Goal: Contribute content

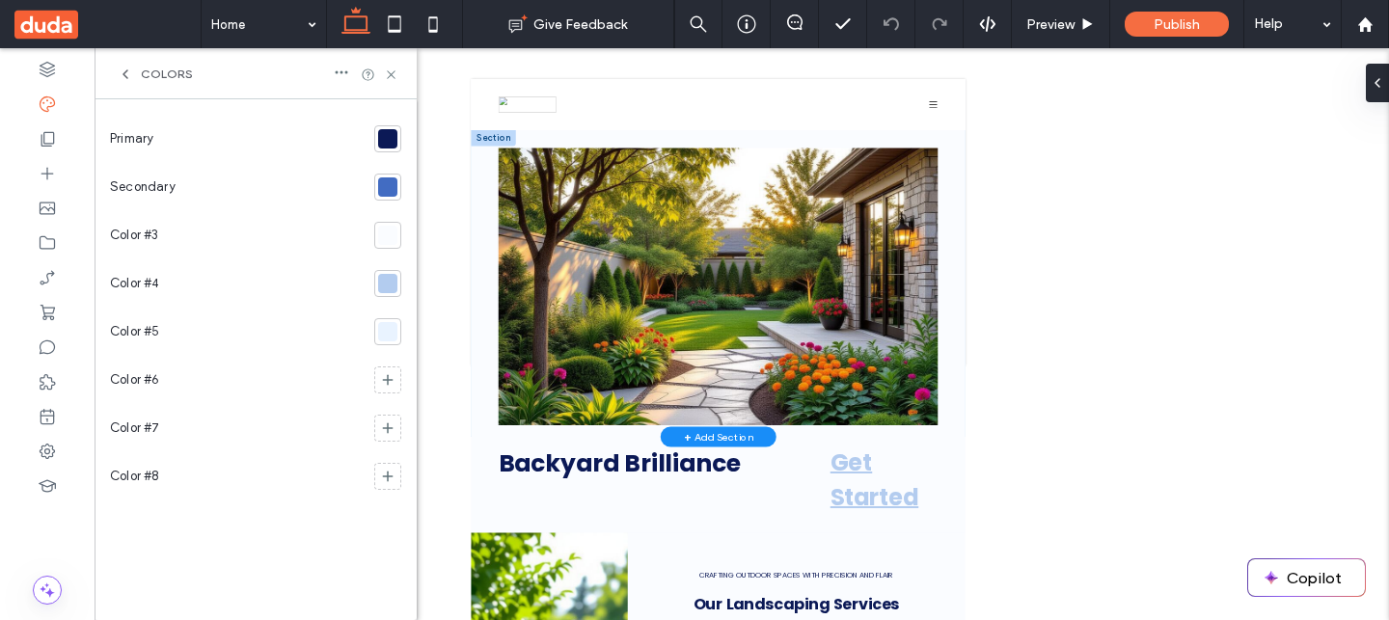
scroll to position [78, 0]
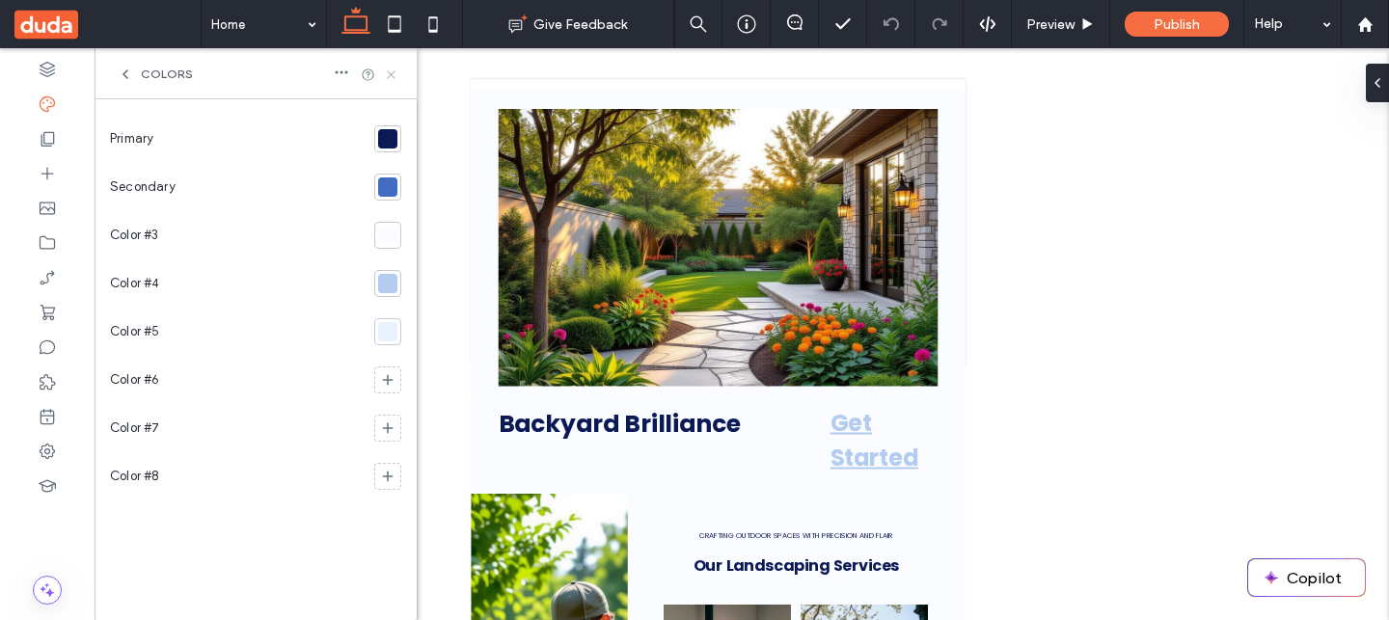
click at [390, 71] on icon at bounding box center [391, 75] width 14 height 14
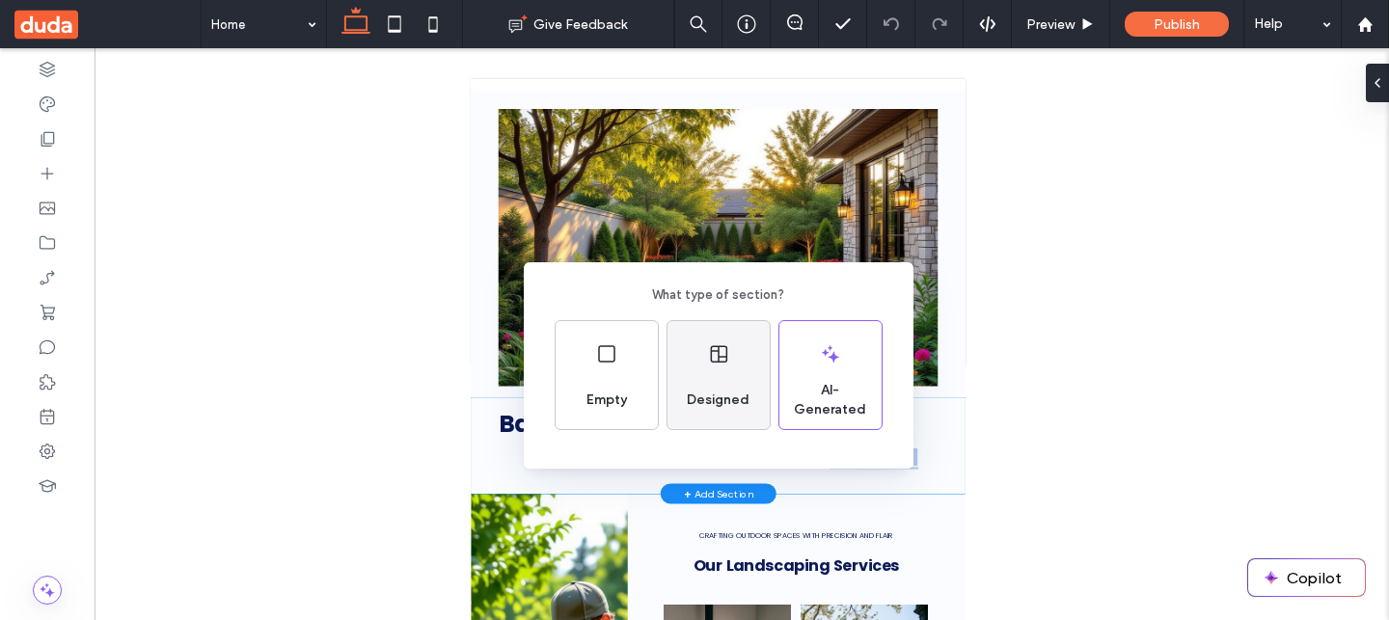
click at [724, 384] on div "Designed" at bounding box center [718, 400] width 78 height 42
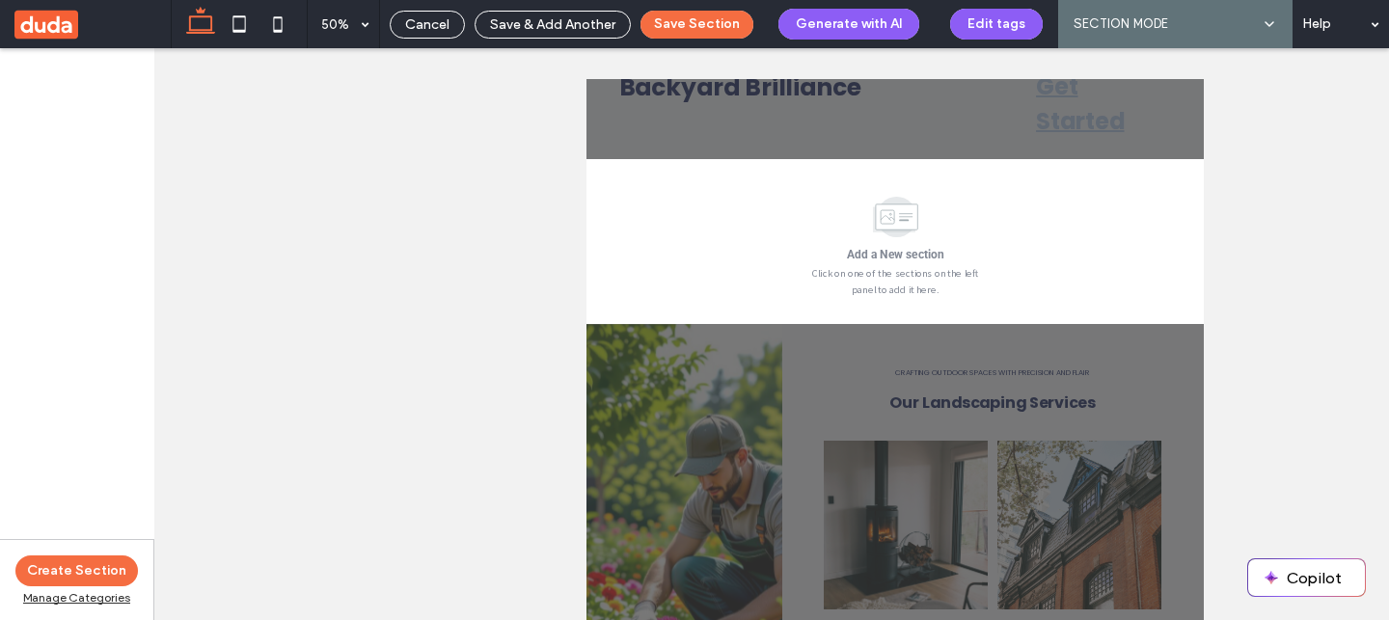
scroll to position [758, 0]
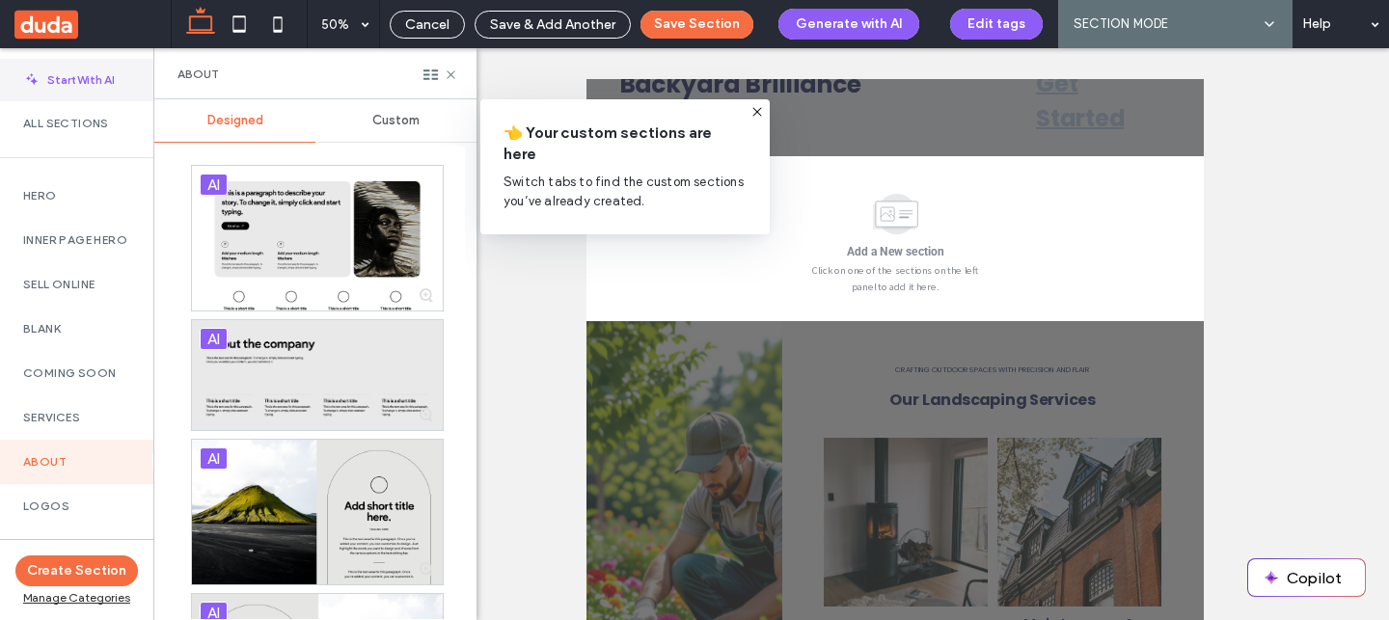
click at [78, 72] on span "Start With AI" at bounding box center [81, 79] width 68 height 17
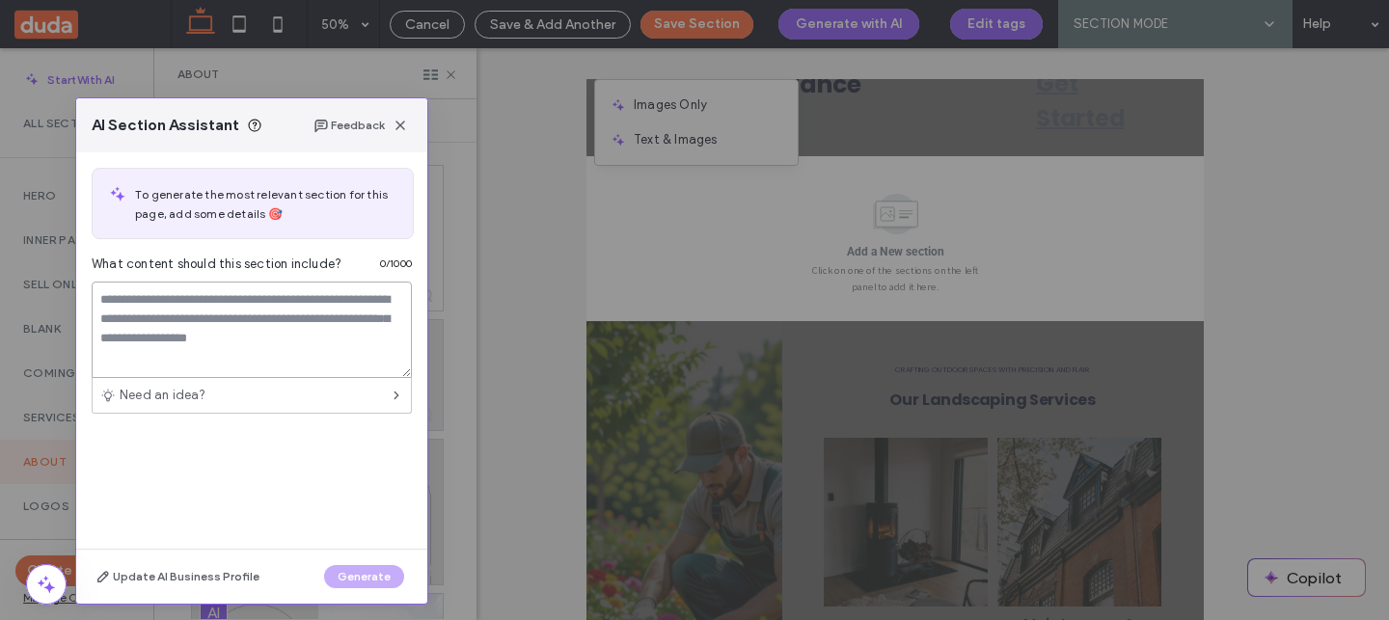
click at [305, 326] on textarea at bounding box center [252, 330] width 320 height 96
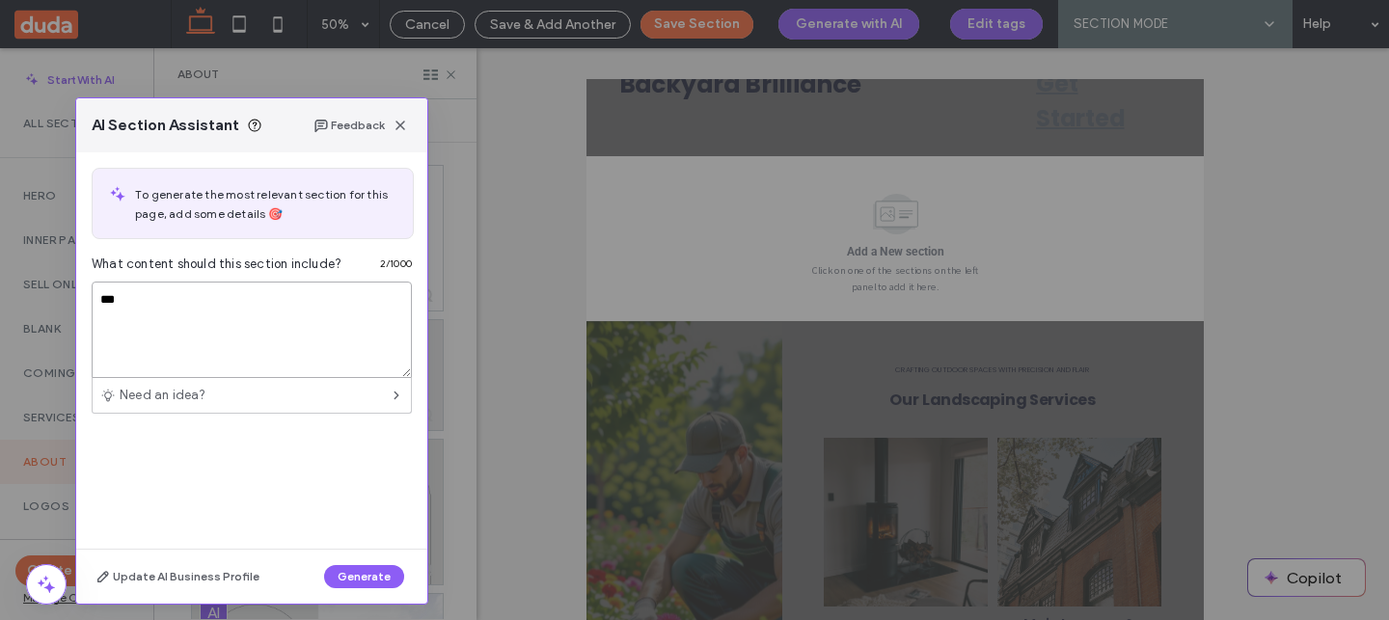
type textarea "****"
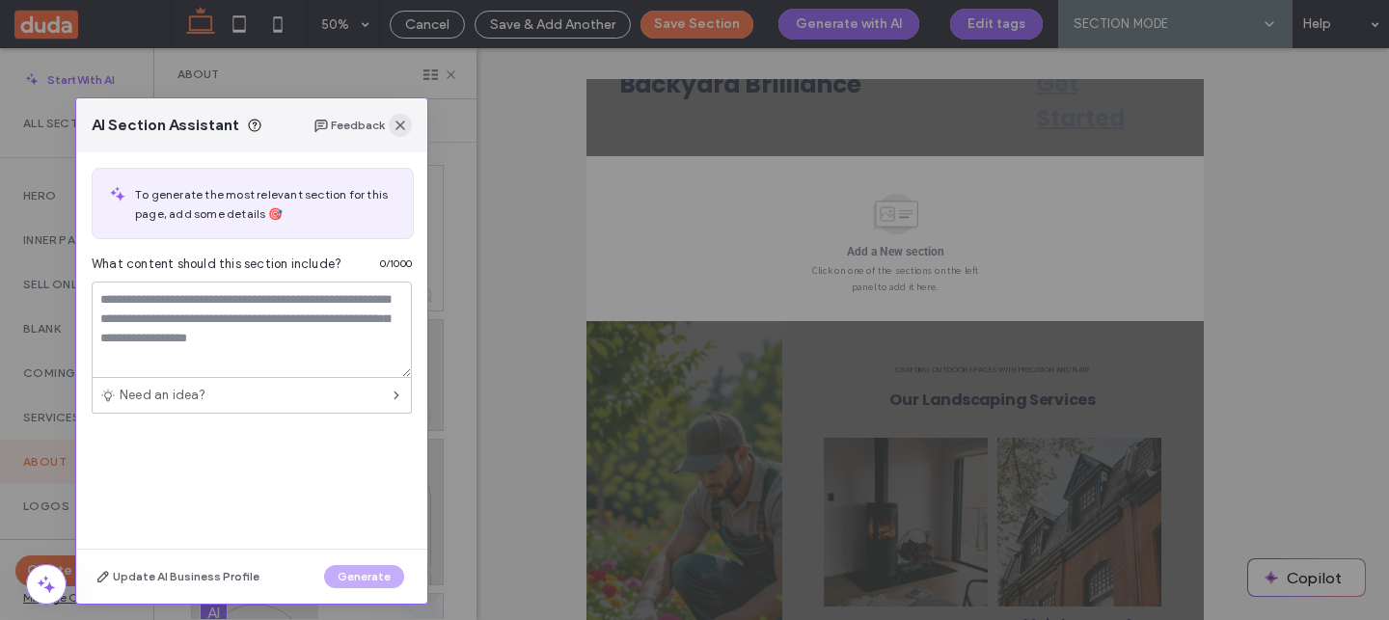
click at [407, 114] on span "button" at bounding box center [400, 125] width 23 height 23
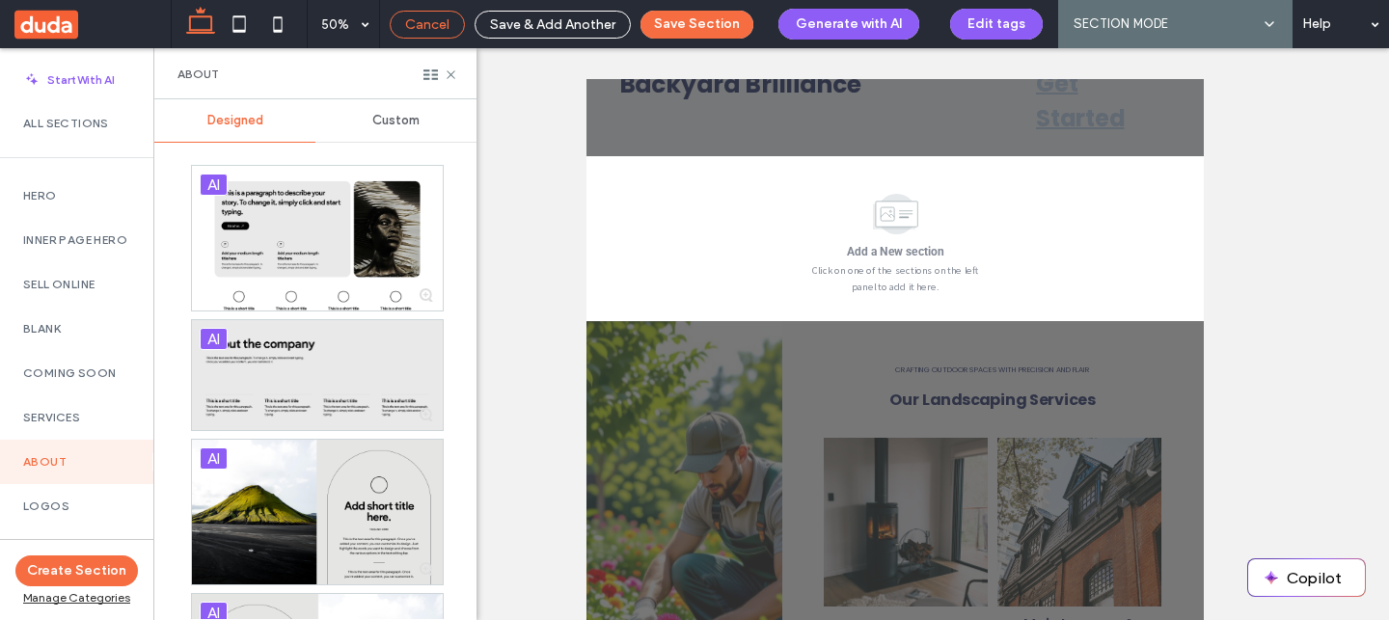
click at [439, 29] on span "Cancel" at bounding box center [427, 24] width 44 height 16
